Goal: Task Accomplishment & Management: Manage account settings

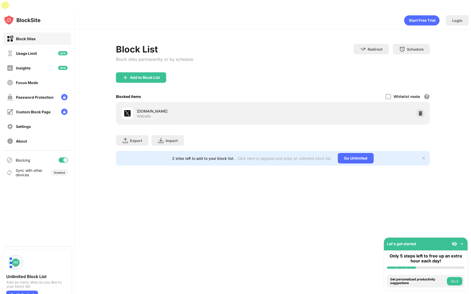
click at [415, 105] on div "x.com Website" at bounding box center [273, 113] width 308 height 17
click at [419, 111] on img at bounding box center [420, 113] width 5 height 5
